Goal: Transaction & Acquisition: Purchase product/service

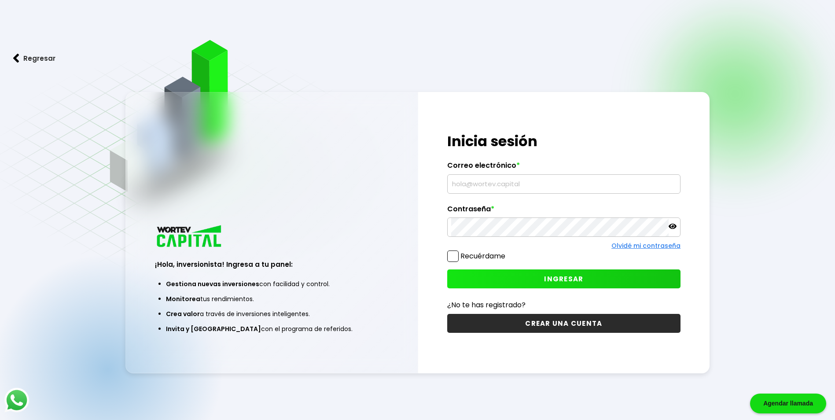
type input "[PERSON_NAME][EMAIL_ADDRESS][DOMAIN_NAME]"
click at [451, 256] on span at bounding box center [452, 255] width 11 height 11
click at [507, 252] on input "Recuérdame" at bounding box center [507, 252] width 0 height 0
click at [477, 279] on button "INGRESAR" at bounding box center [563, 278] width 233 height 19
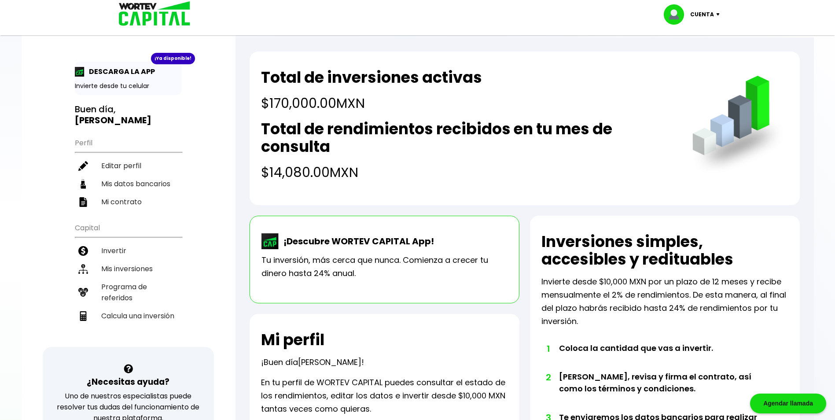
click at [0, 99] on html "Agendar llamada App WORTEV CAPITAL Empieza a crecer tu dinero DESCARGAR Cuenta …" at bounding box center [417, 403] width 835 height 807
click at [15, 168] on div at bounding box center [417, 210] width 835 height 420
click at [127, 260] on li "Mis inversiones" at bounding box center [128, 269] width 107 height 18
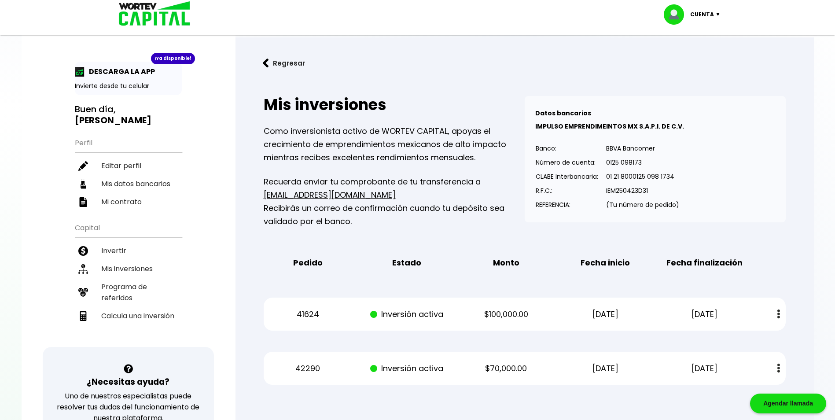
click at [781, 314] on button at bounding box center [778, 314] width 12 height 19
click at [743, 338] on link "Estado de cuenta" at bounding box center [721, 337] width 62 height 11
click at [784, 365] on button at bounding box center [778, 368] width 12 height 19
click at [731, 389] on link "Estado de cuenta" at bounding box center [721, 391] width 62 height 11
click at [117, 242] on li "Invertir" at bounding box center [128, 251] width 107 height 18
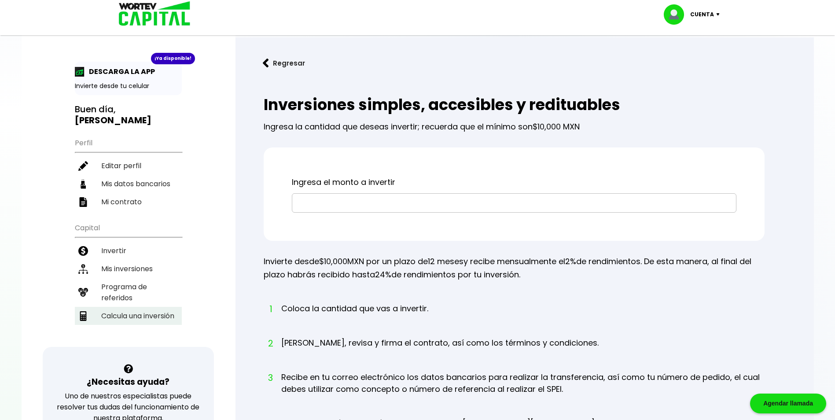
click at [143, 309] on li "Calcula una inversión" at bounding box center [128, 316] width 107 height 18
select select "1"
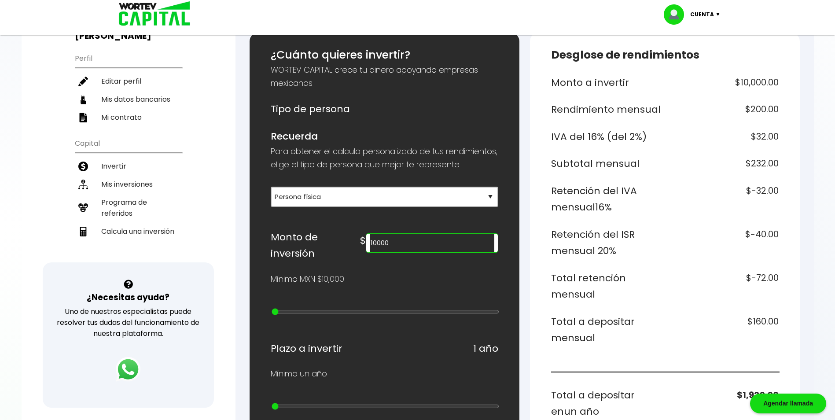
scroll to position [88, 0]
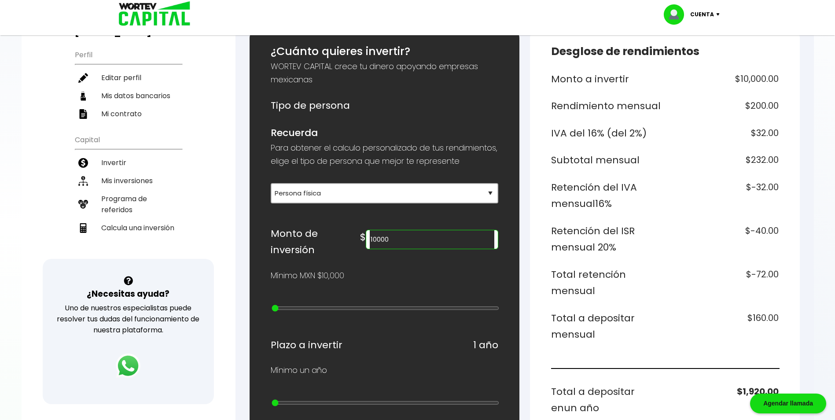
click at [440, 249] on input "10000" at bounding box center [432, 239] width 124 height 18
type input "1"
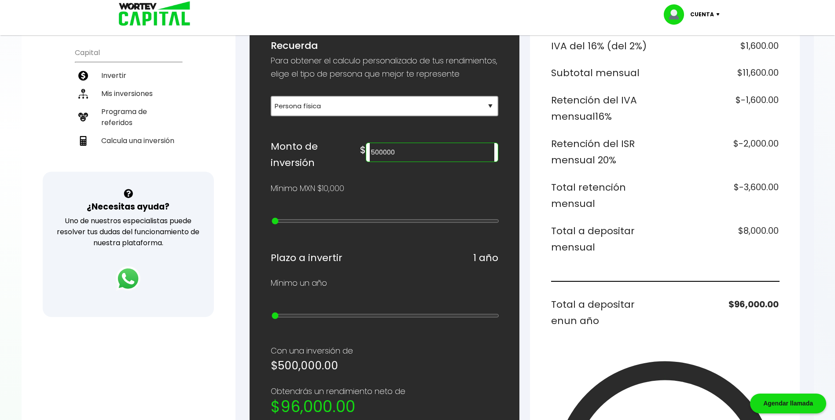
scroll to position [176, 0]
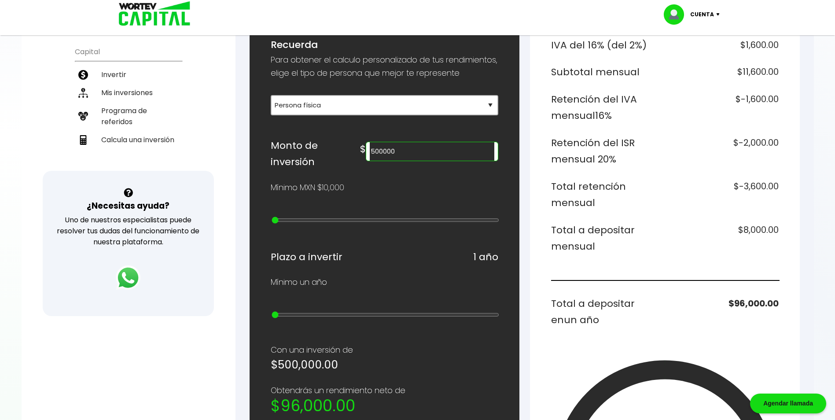
click at [805, 166] on div "Regresar Calcular una inversión ¿Cuánto quieres invertir? WORTEV CAPITAL crece …" at bounding box center [524, 280] width 578 height 839
click at [802, 200] on div "Regresar Calcular una inversión ¿Cuánto quieres invertir? WORTEV CAPITAL crece …" at bounding box center [524, 280] width 578 height 839
click at [787, 194] on div "Desglose de rendimientos Monto a invertir $500,000.00 Rendimiento mensual $10,0…" at bounding box center [665, 310] width 270 height 738
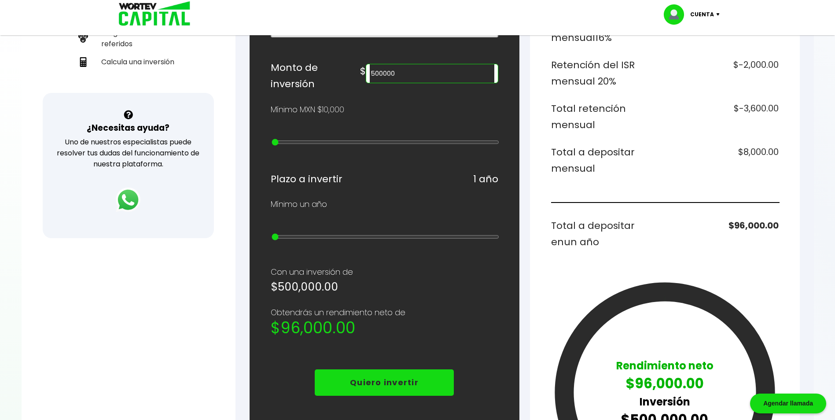
scroll to position [264, 0]
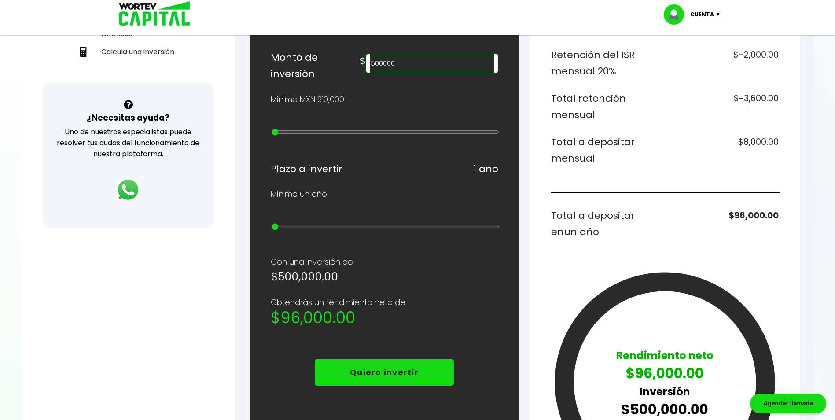
click at [442, 73] on input "500000" at bounding box center [432, 63] width 124 height 18
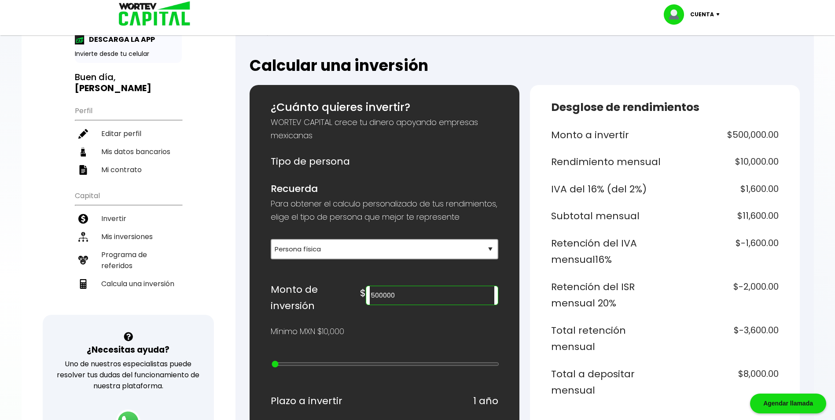
scroll to position [0, 0]
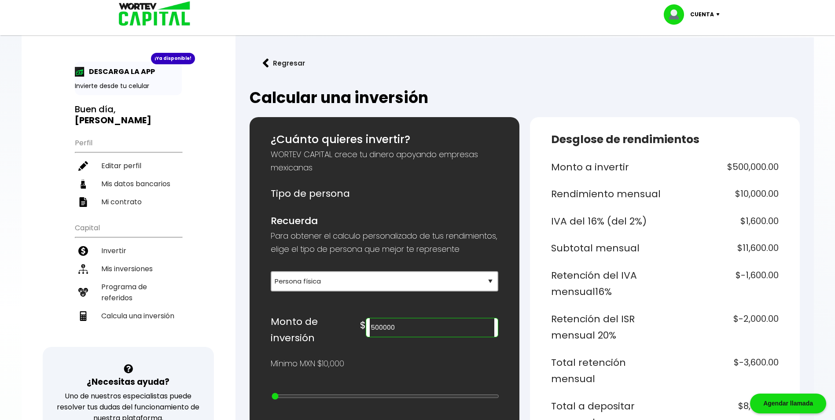
drag, startPoint x: 461, startPoint y: 340, endPoint x: 245, endPoint y: 315, distance: 217.1
type input "9"
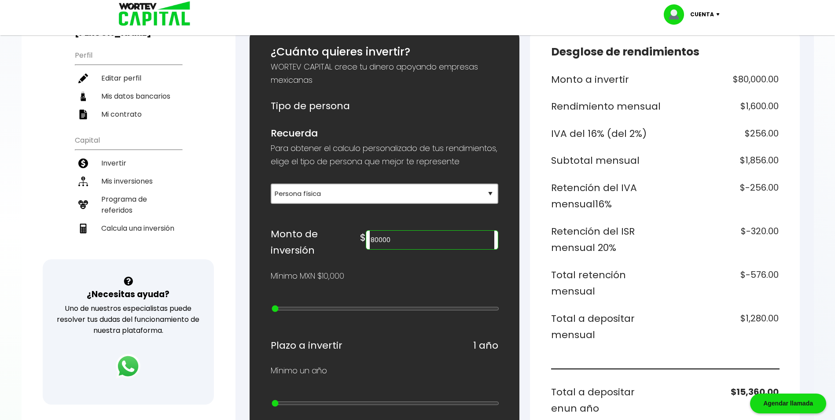
scroll to position [88, 0]
type input "80000"
click at [436, 150] on p "Para obtener el calculo personalizado de tus rendimientos, elige el tipo de per…" at bounding box center [384, 154] width 227 height 26
click at [388, 139] on h6 "Recuerda" at bounding box center [384, 133] width 227 height 17
